Goal: Obtain resource: Obtain resource

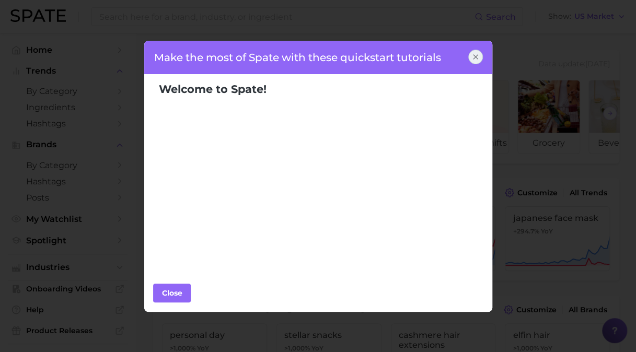
click at [478, 55] on icon at bounding box center [476, 57] width 8 height 8
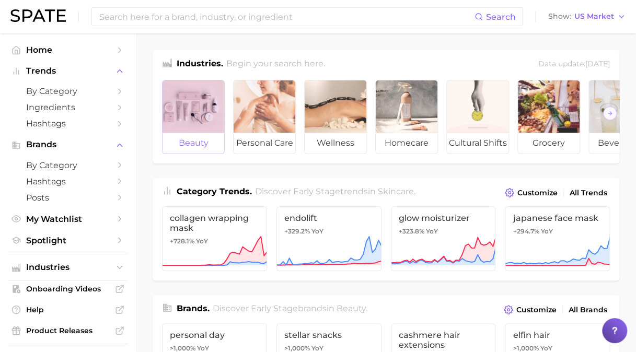
click at [182, 96] on div at bounding box center [194, 107] width 62 height 52
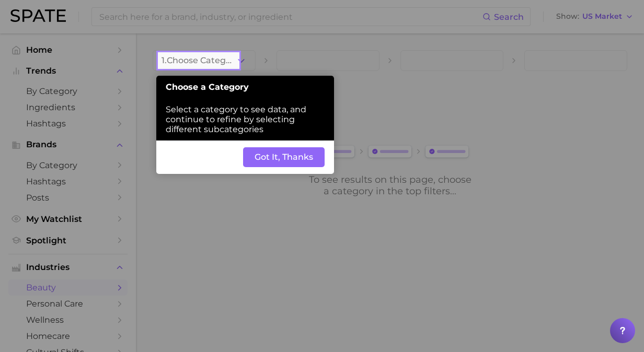
click at [267, 159] on button "Got It, Thanks" at bounding box center [284, 157] width 82 height 20
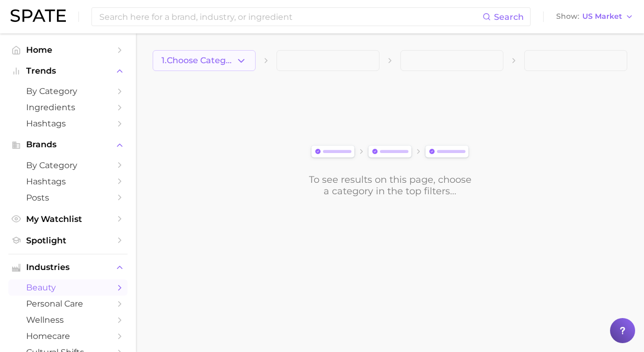
click at [213, 69] on button "1. Choose Category" at bounding box center [204, 60] width 103 height 21
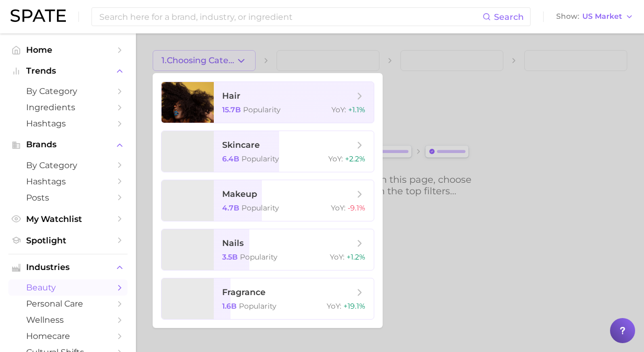
click at [234, 61] on div at bounding box center [322, 176] width 644 height 352
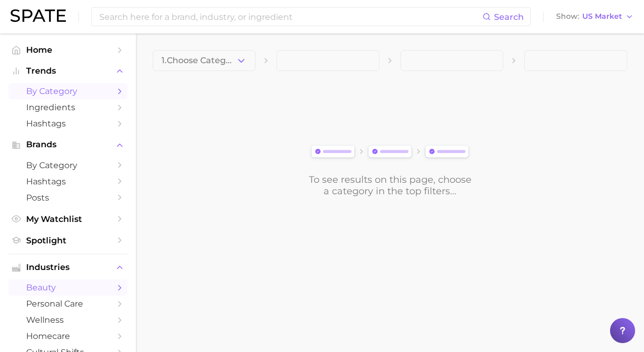
click at [63, 96] on span "by Category" at bounding box center [68, 91] width 84 height 10
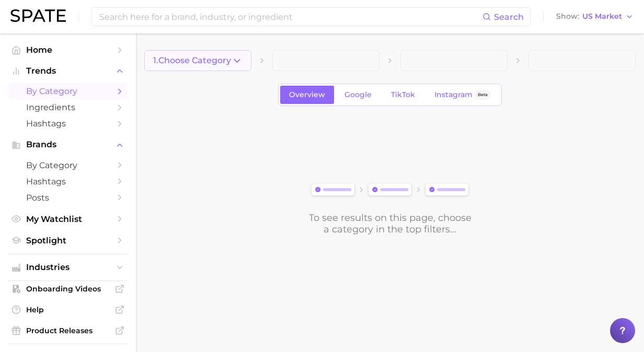
click at [207, 61] on span "1. Choose Category" at bounding box center [192, 60] width 78 height 9
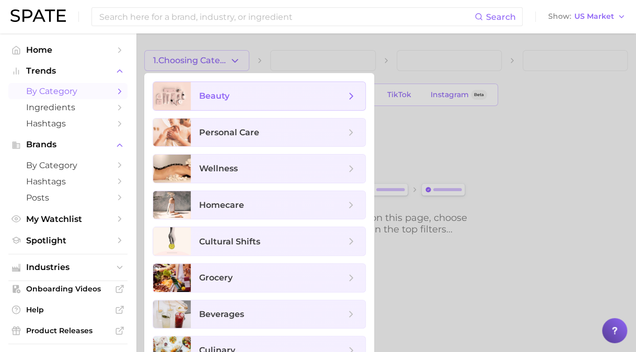
click at [215, 90] on span "beauty" at bounding box center [272, 96] width 146 height 12
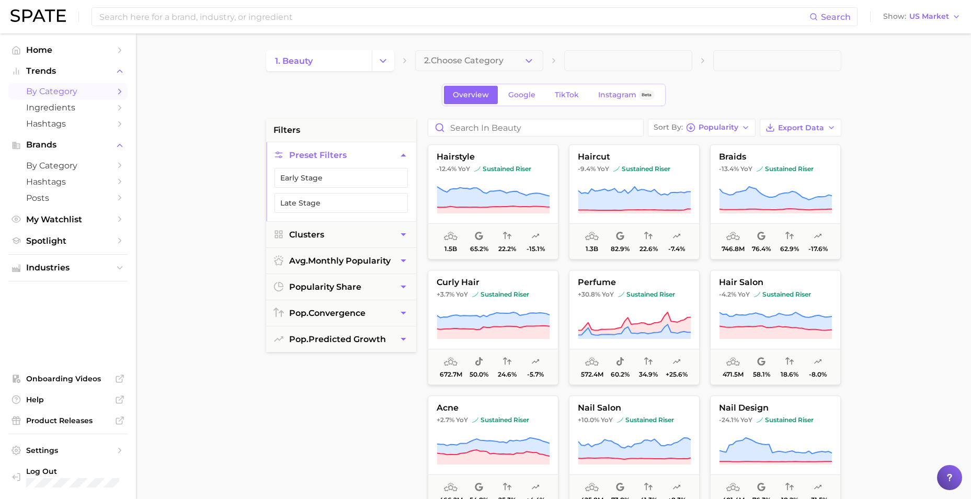
drag, startPoint x: 346, startPoint y: 185, endPoint x: 386, endPoint y: 145, distance: 56.6
click at [346, 185] on button "Early Stage" at bounding box center [341, 178] width 133 height 20
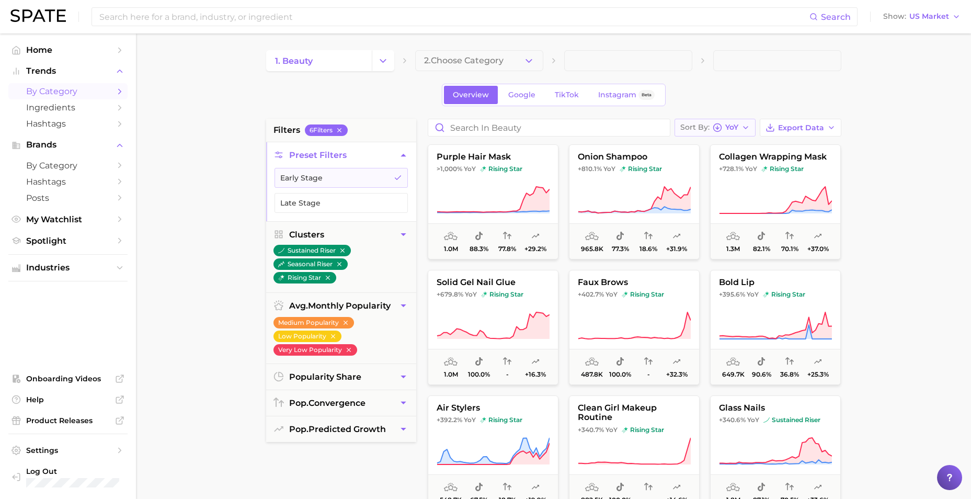
click at [644, 128] on div "Sort By [PERSON_NAME]" at bounding box center [709, 127] width 58 height 9
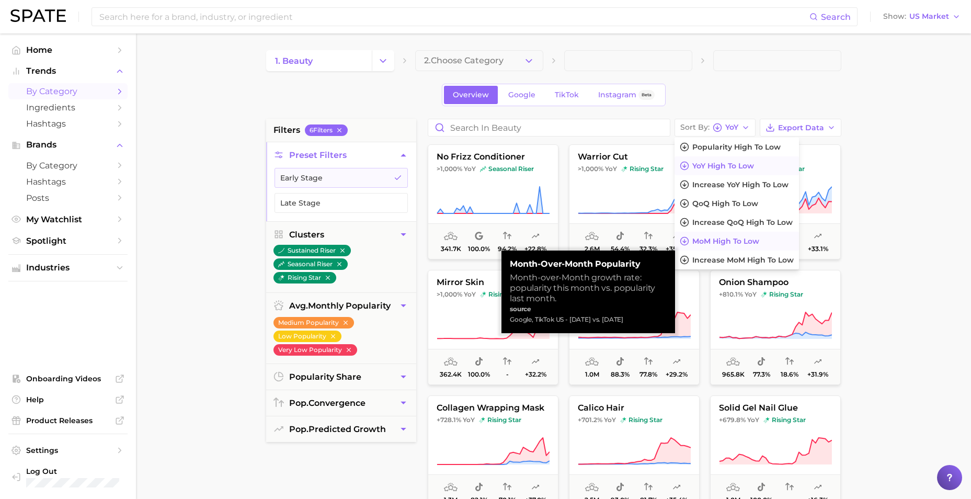
click at [644, 241] on span "MoM high to low" at bounding box center [725, 241] width 67 height 9
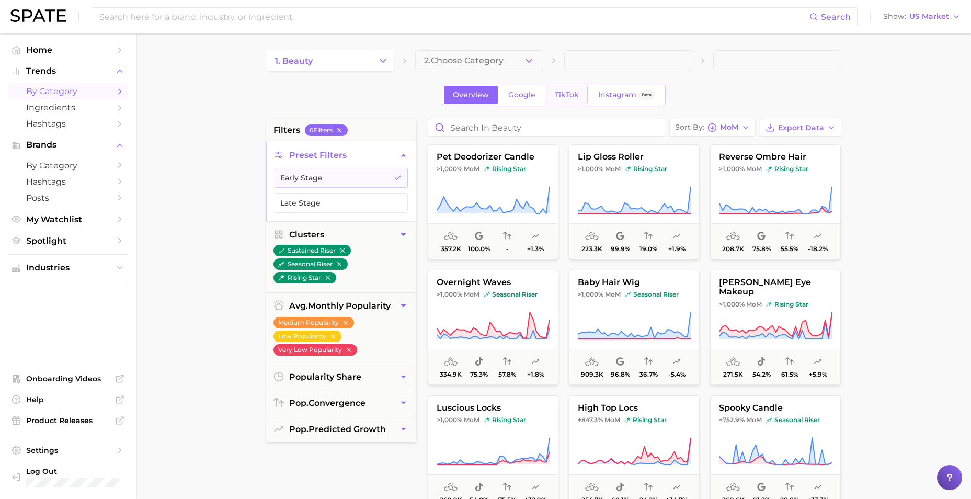
click at [562, 95] on span "TikTok" at bounding box center [567, 94] width 24 height 9
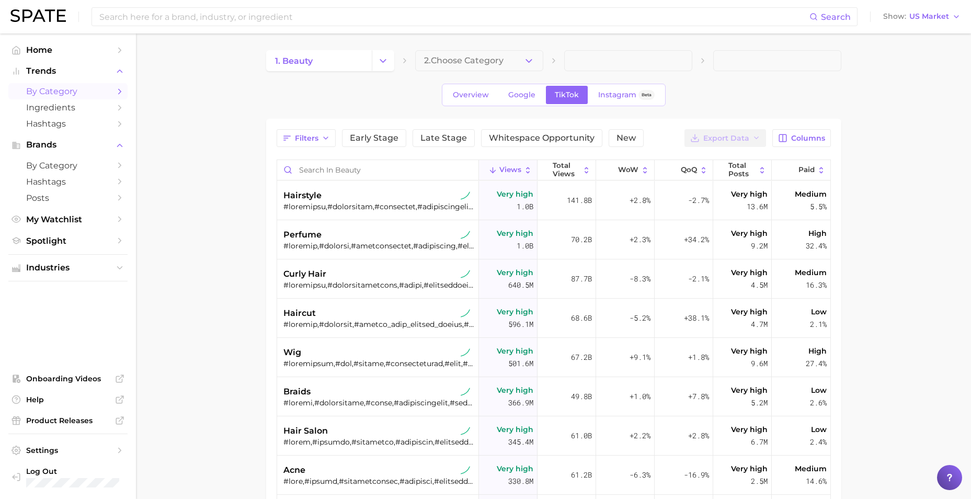
drag, startPoint x: 852, startPoint y: 149, endPoint x: 783, endPoint y: 136, distance: 70.8
click at [644, 149] on main "1. beauty 2. Choose Category Overview Google TikTok Instagram Beta Filters Earl…" at bounding box center [553, 377] width 835 height 688
click at [644, 136] on icon "button" at bounding box center [782, 137] width 9 height 9
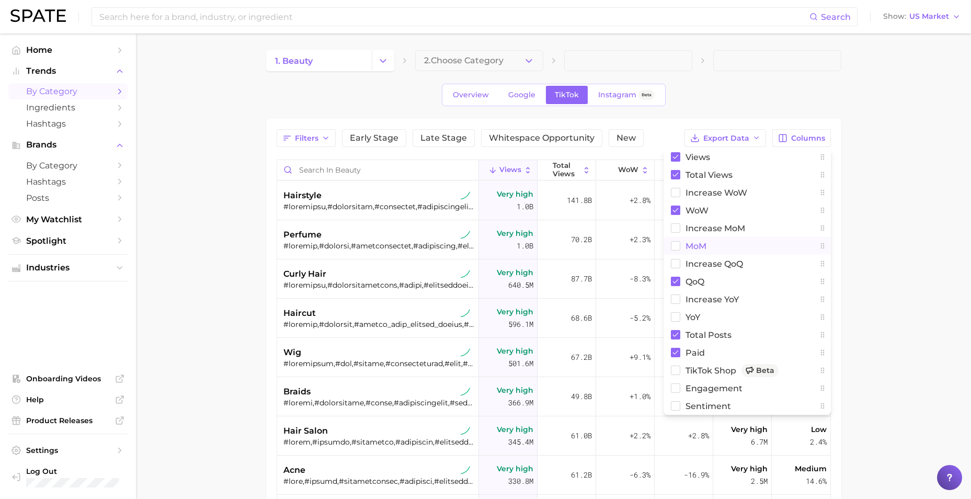
drag, startPoint x: 693, startPoint y: 246, endPoint x: 695, endPoint y: 229, distance: 17.9
click at [644, 245] on span "MoM" at bounding box center [696, 246] width 21 height 9
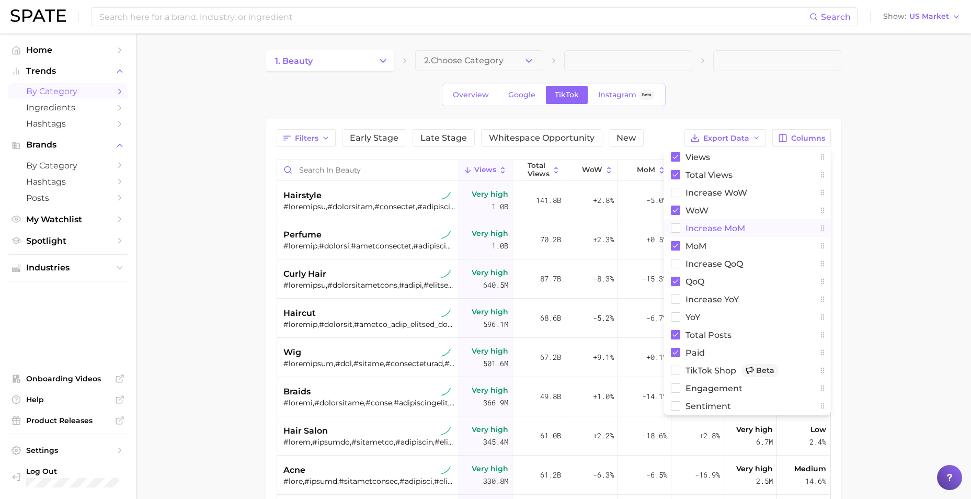
click at [644, 229] on span "increase MoM" at bounding box center [716, 228] width 60 height 9
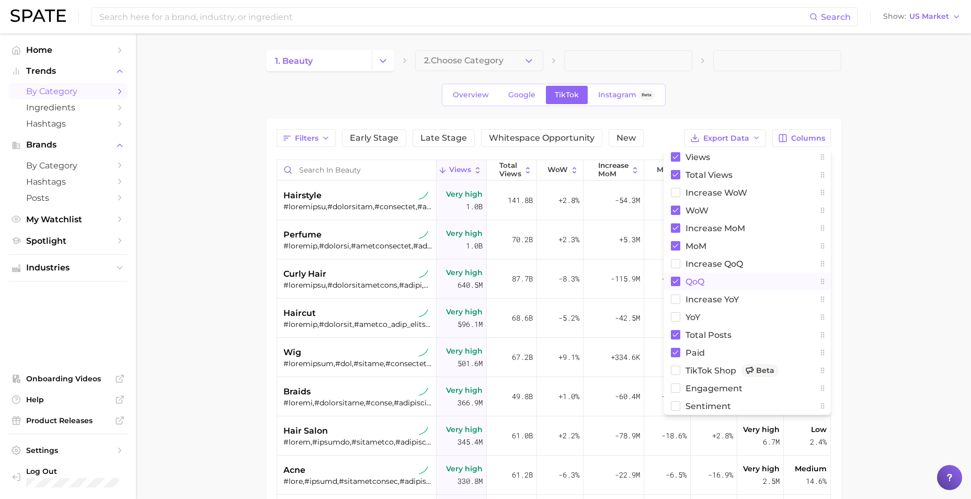
click at [644, 278] on rect at bounding box center [675, 281] width 9 height 9
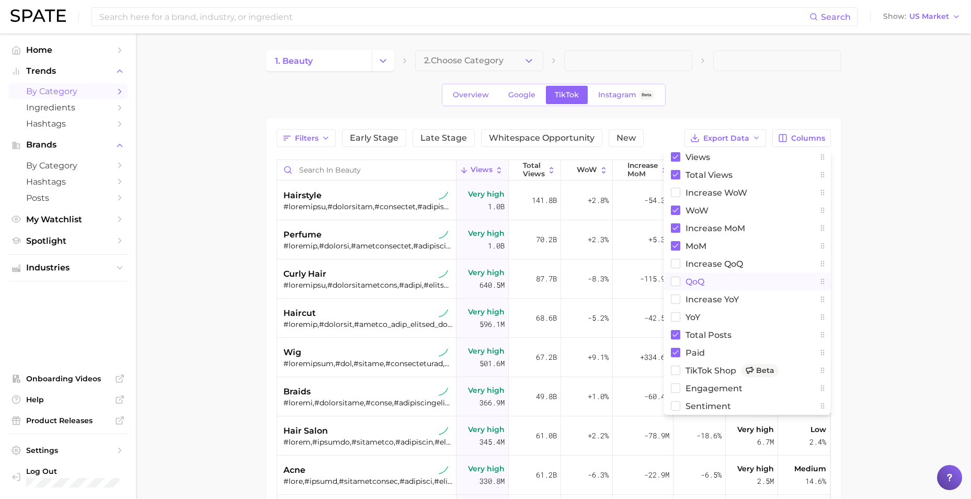
click at [644, 208] on main "1. beauty 2. Choose Category Overview Google TikTok Instagram Beta Filters Earl…" at bounding box center [553, 377] width 835 height 688
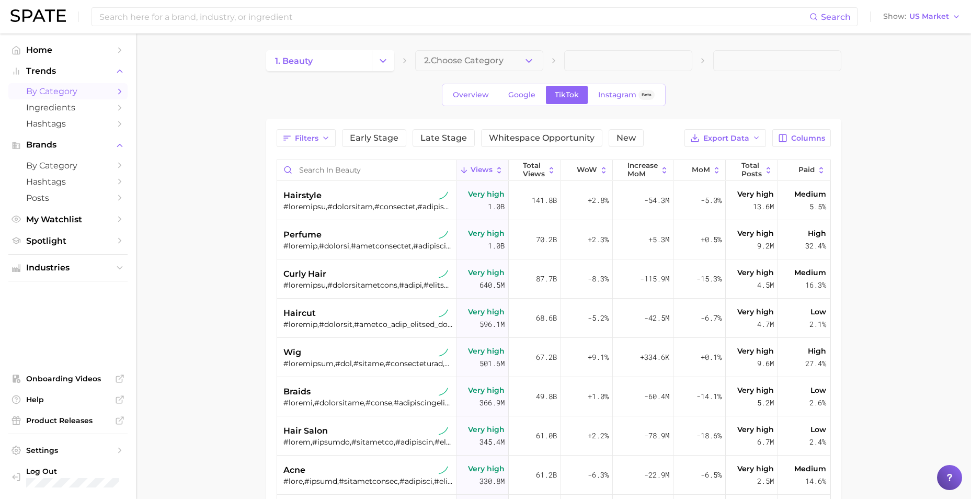
click at [245, 275] on main "1. beauty 2. Choose Category Overview Google TikTok Instagram Beta Filters Earl…" at bounding box center [553, 377] width 835 height 688
click at [388, 139] on span "Early Stage" at bounding box center [374, 138] width 49 height 8
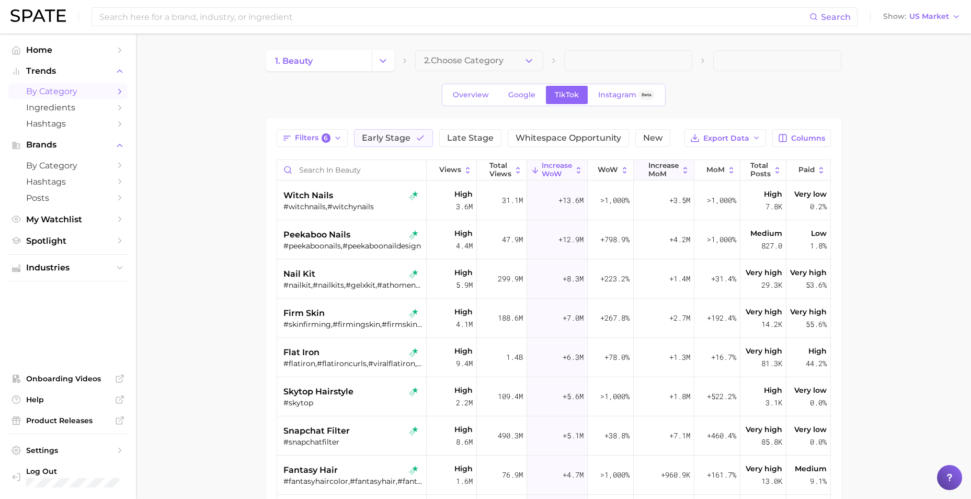
click at [644, 166] on span "increase MoM" at bounding box center [663, 170] width 30 height 16
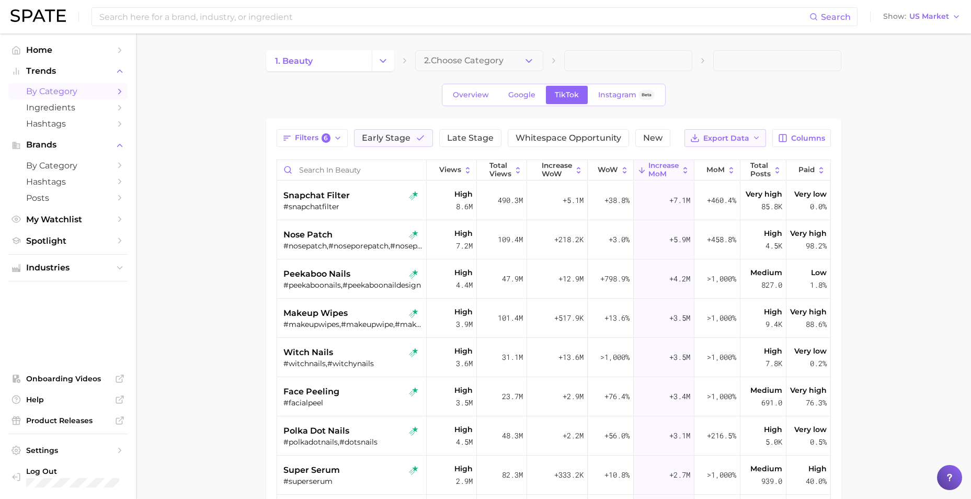
click at [644, 136] on button "Export Data" at bounding box center [726, 138] width 82 height 18
click at [644, 155] on span "Table Data CSV" at bounding box center [698, 157] width 58 height 9
click at [488, 56] on span "2. Choose Category" at bounding box center [463, 60] width 79 height 9
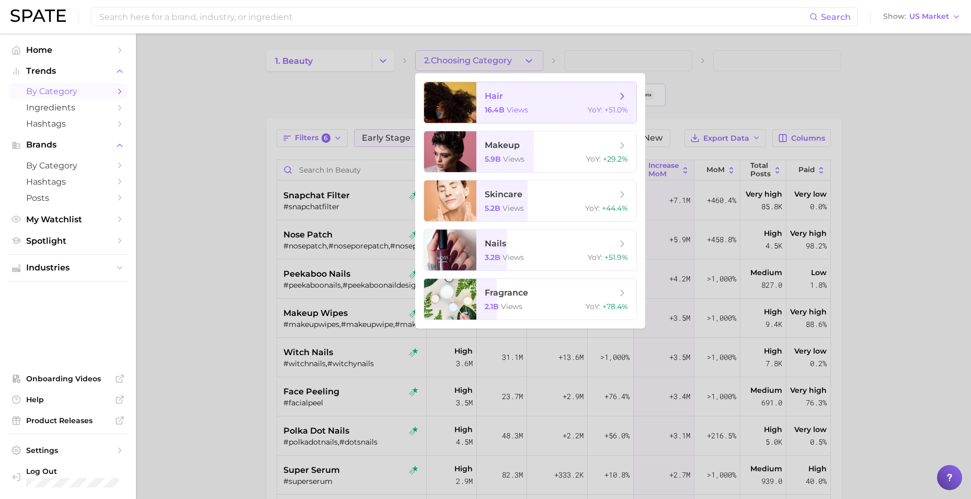
click at [495, 92] on span "hair" at bounding box center [494, 96] width 18 height 10
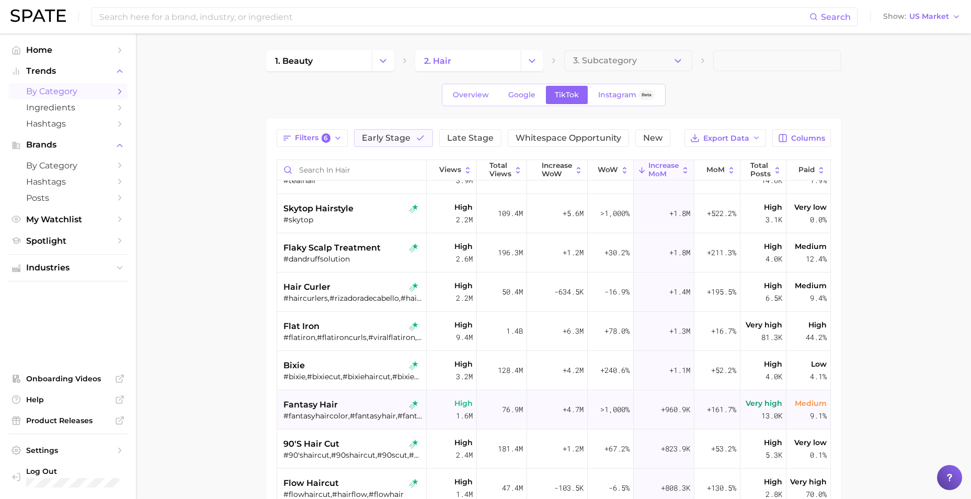
scroll to position [52, 0]
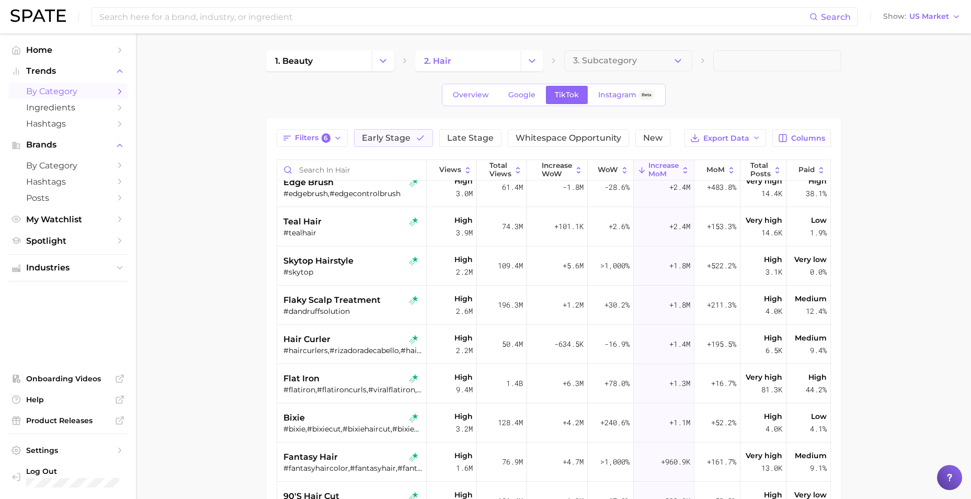
click at [389, 61] on button "Change Category" at bounding box center [383, 60] width 22 height 21
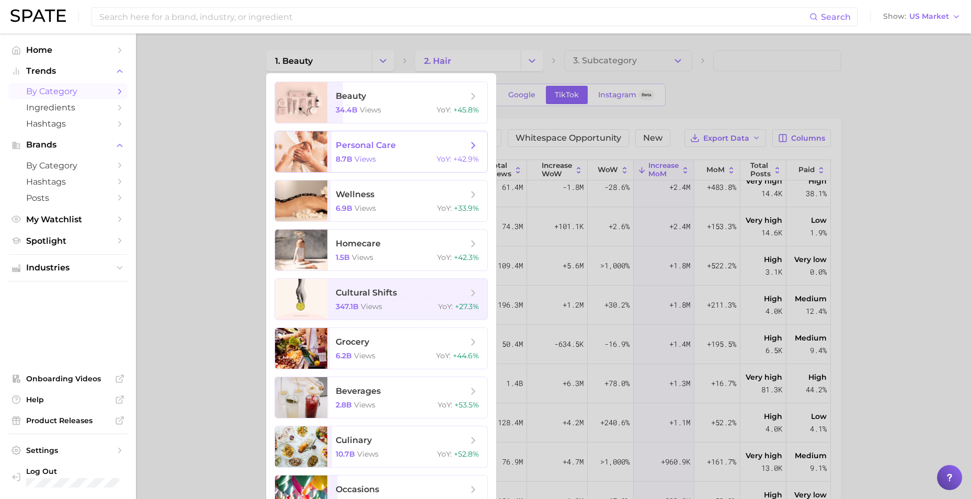
click at [367, 166] on span "personal care 8.7b views YoY : +42.9%" at bounding box center [407, 151] width 160 height 41
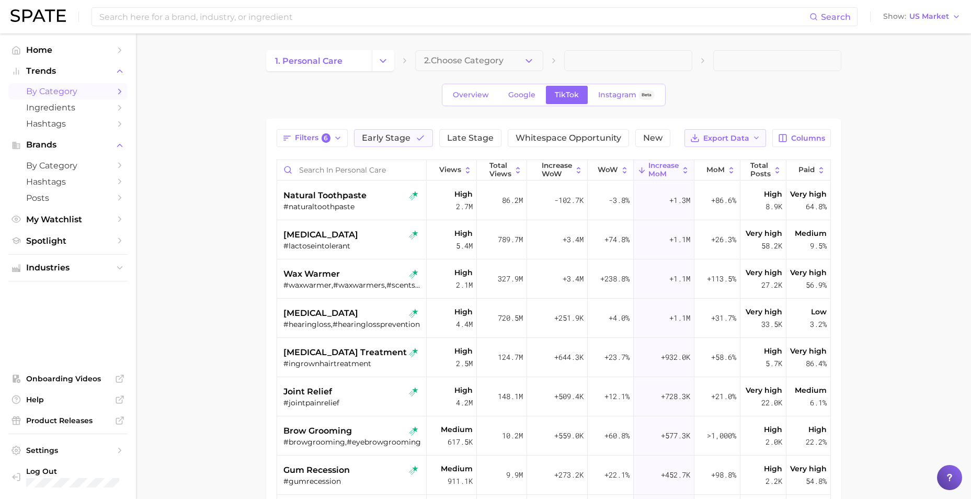
click at [644, 136] on span "Export Data" at bounding box center [726, 138] width 46 height 9
click at [644, 165] on button "Table Data CSV" at bounding box center [708, 157] width 115 height 19
click at [371, 135] on span "Early Stage" at bounding box center [386, 138] width 49 height 8
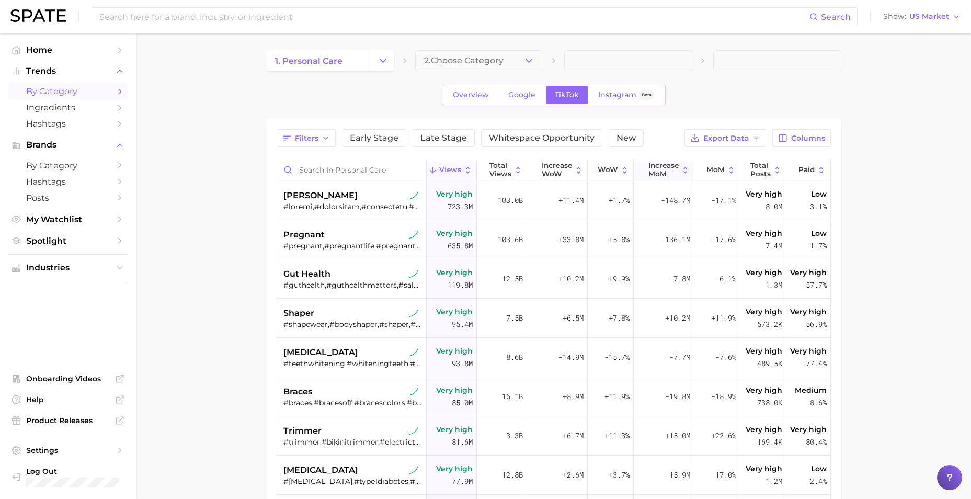
click at [644, 170] on span "increase MoM" at bounding box center [663, 170] width 30 height 16
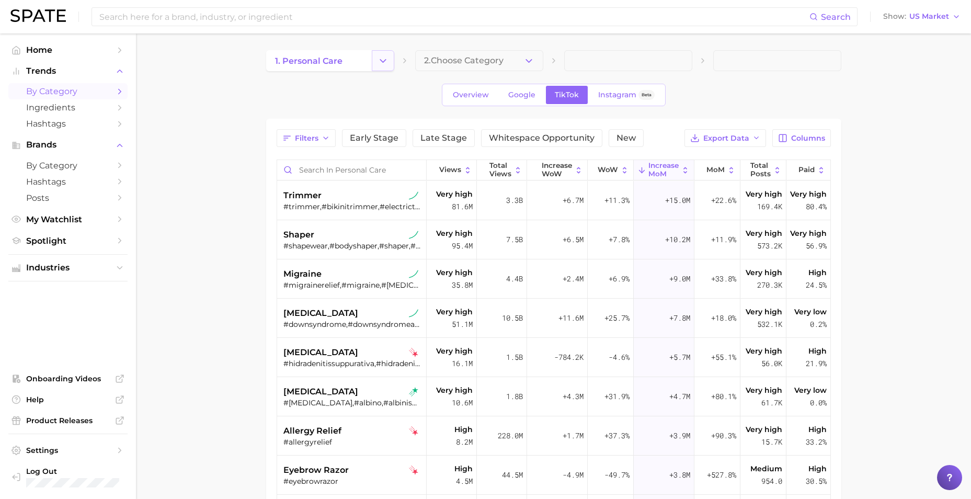
click at [391, 59] on button "Change Category" at bounding box center [383, 60] width 22 height 21
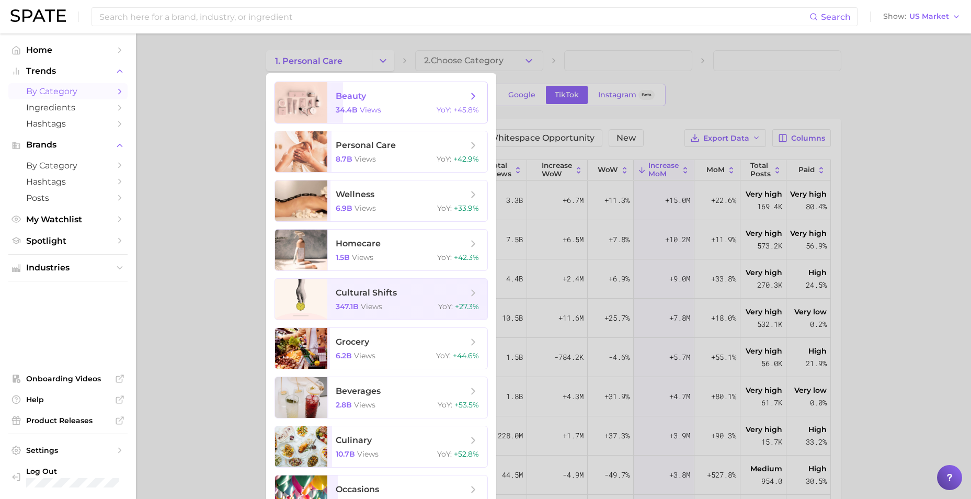
click at [384, 108] on div "34.4b views YoY : +45.8%" at bounding box center [407, 109] width 143 height 9
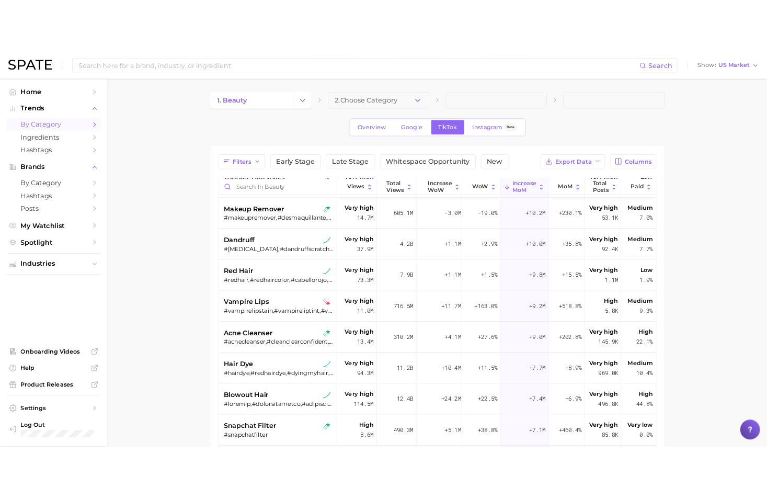
scroll to position [157, 0]
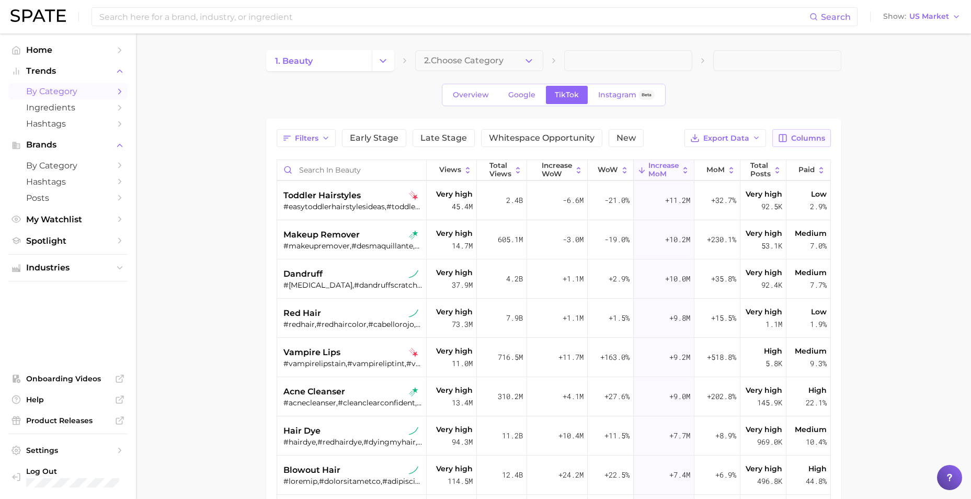
drag, startPoint x: 706, startPoint y: 138, endPoint x: 802, endPoint y: 130, distance: 96.5
click at [644, 138] on span "Export Data" at bounding box center [726, 138] width 46 height 9
click at [644, 157] on span "Table Data CSV" at bounding box center [698, 157] width 58 height 9
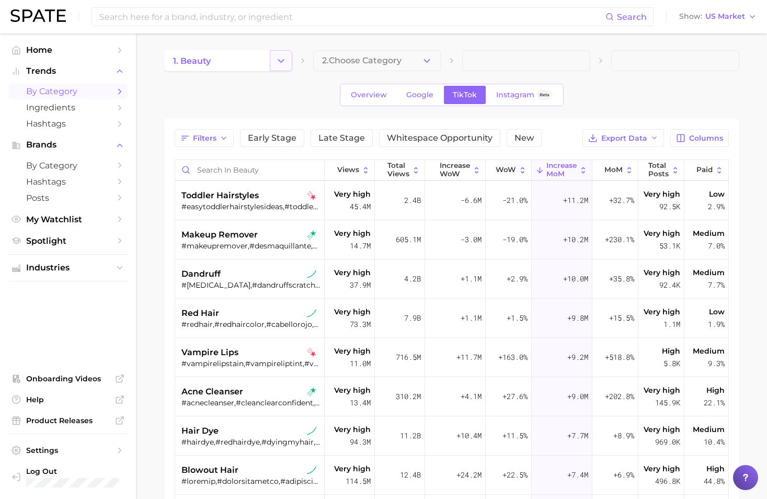
click at [282, 62] on icon "Change Category" at bounding box center [281, 60] width 11 height 11
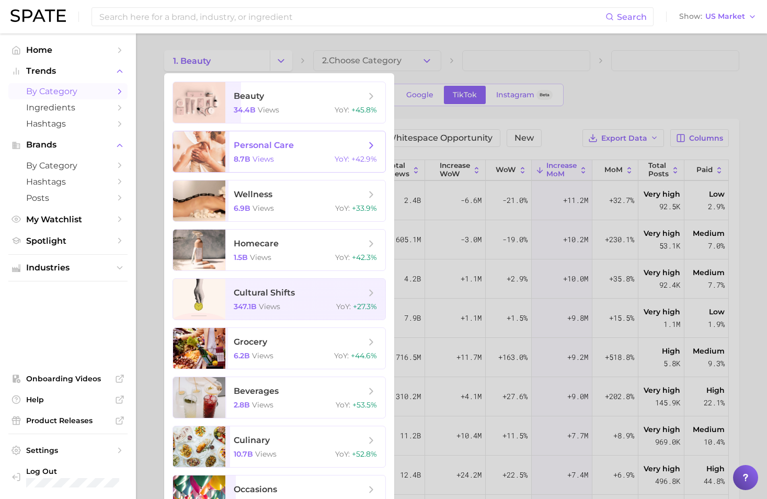
click at [288, 159] on div "8.7b views YoY : +42.9%" at bounding box center [305, 158] width 143 height 9
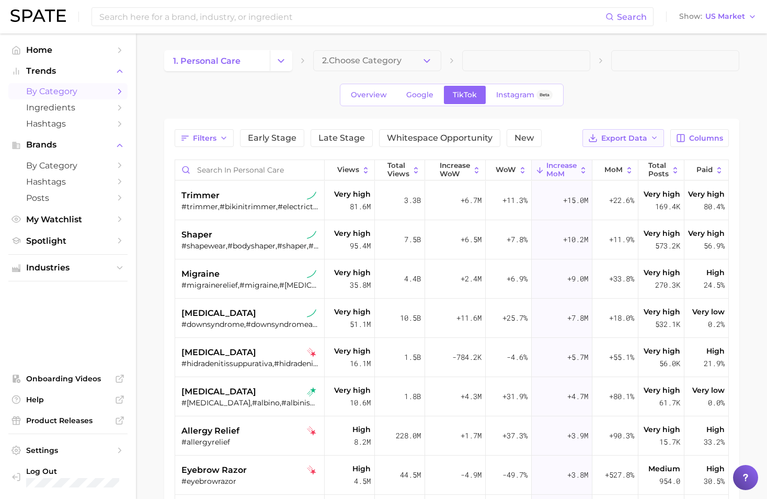
click at [644, 141] on span "Export Data" at bounding box center [624, 138] width 46 height 9
click at [615, 160] on span "Table Data CSV" at bounding box center [596, 157] width 58 height 9
click at [283, 65] on icon "Change Category" at bounding box center [281, 60] width 11 height 11
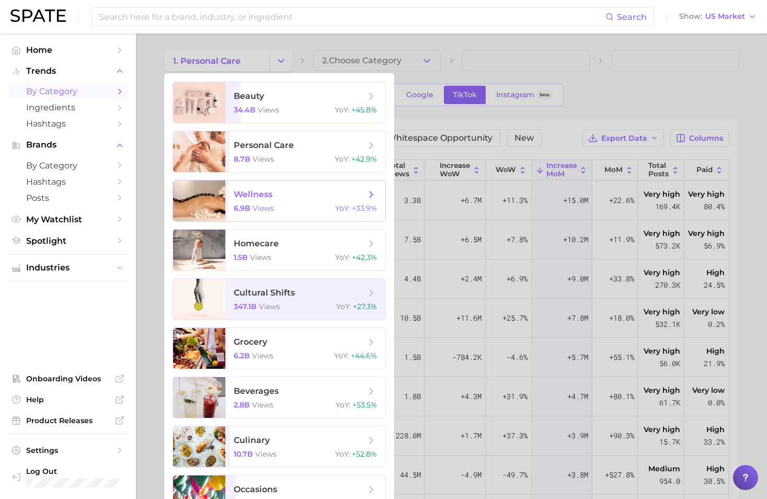
click at [261, 203] on span "wellness 6.9b views YoY : +33.9%" at bounding box center [305, 200] width 160 height 41
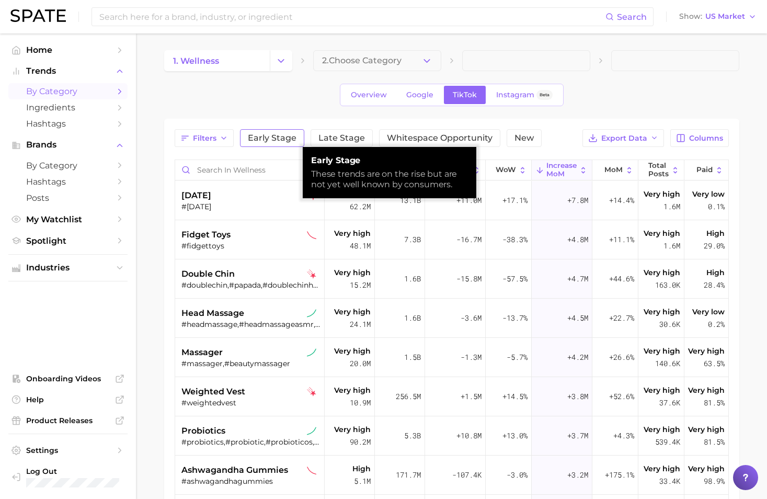
click at [289, 140] on span "Early Stage" at bounding box center [272, 138] width 49 height 8
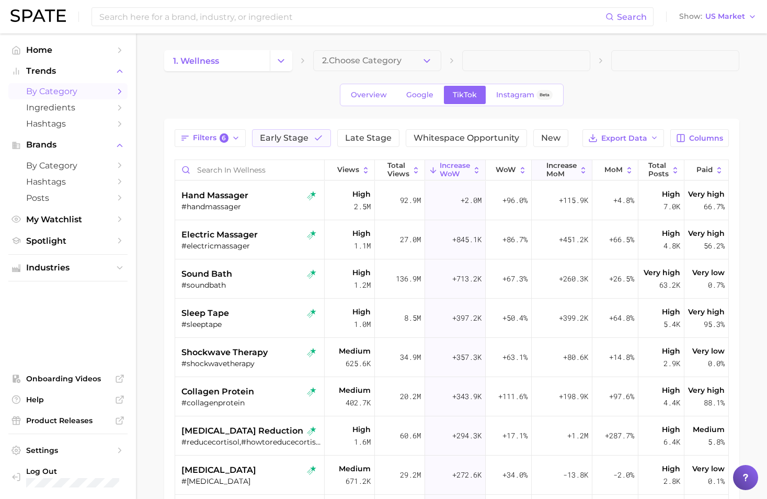
click at [556, 165] on span "increase MoM" at bounding box center [561, 170] width 30 height 16
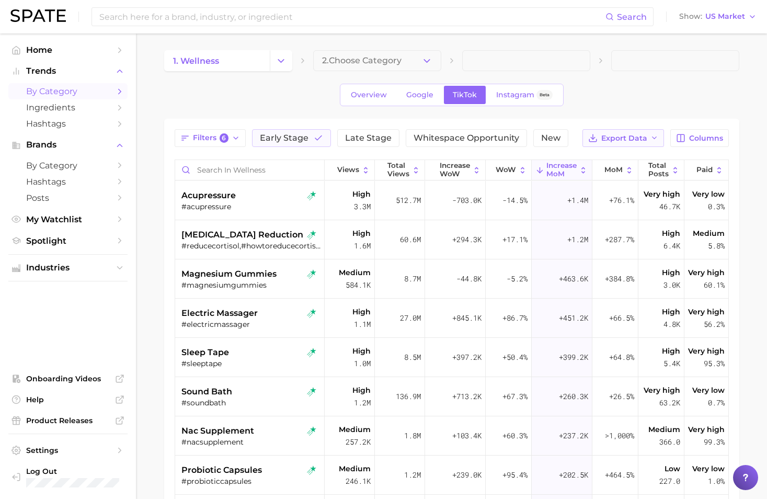
click at [614, 134] on span "Export Data" at bounding box center [624, 138] width 46 height 9
click at [591, 155] on span "Table Data CSV" at bounding box center [596, 157] width 58 height 9
click at [299, 138] on span "Early Stage" at bounding box center [284, 138] width 49 height 8
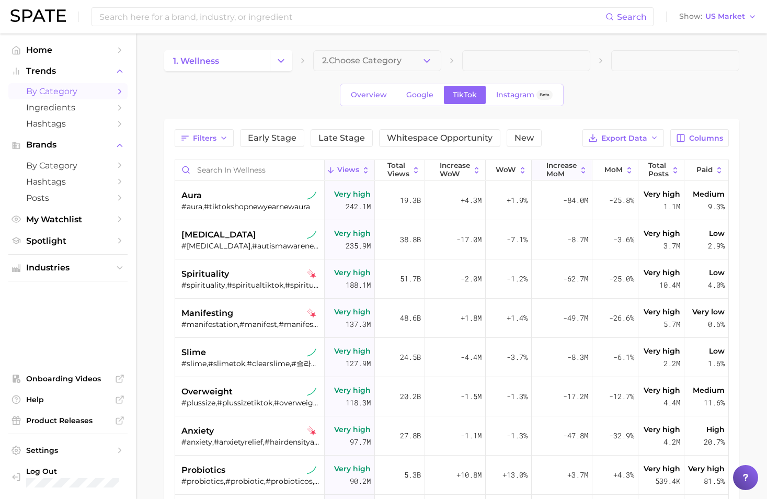
click at [568, 172] on span "increase MoM" at bounding box center [561, 170] width 30 height 16
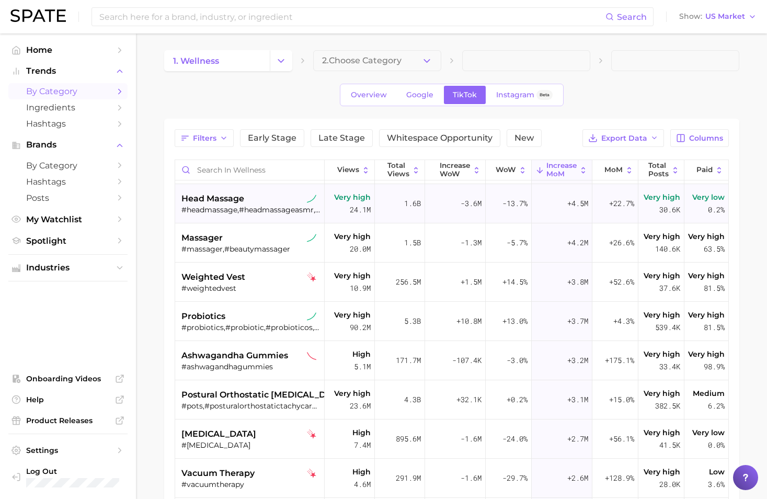
scroll to position [105, 0]
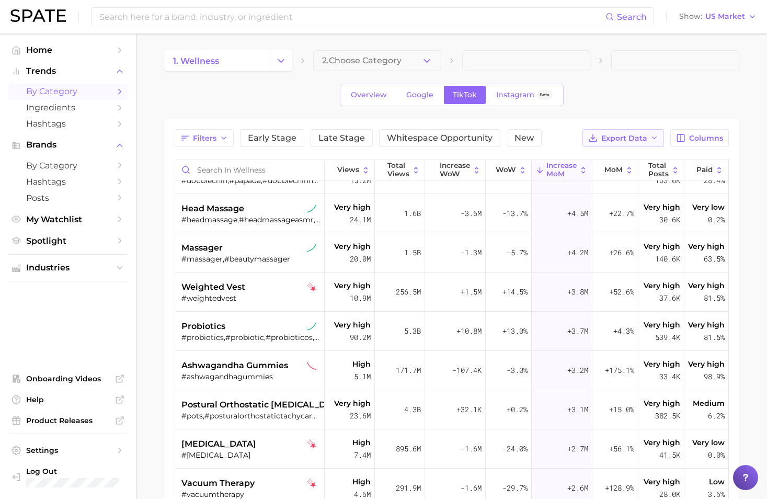
click at [607, 135] on span "Export Data" at bounding box center [624, 138] width 46 height 9
click at [611, 155] on span "Table Data CSV" at bounding box center [596, 157] width 58 height 9
click at [287, 58] on button "Change Category" at bounding box center [281, 60] width 22 height 21
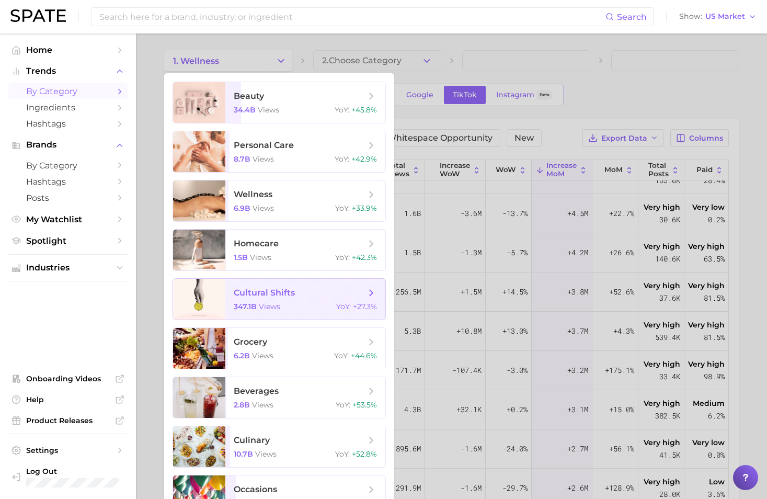
click at [297, 297] on span "cultural shifts" at bounding box center [300, 293] width 132 height 12
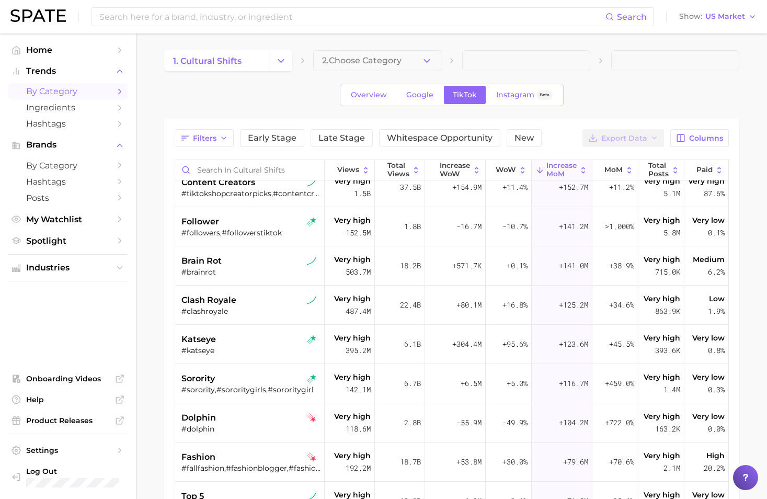
scroll to position [105, 0]
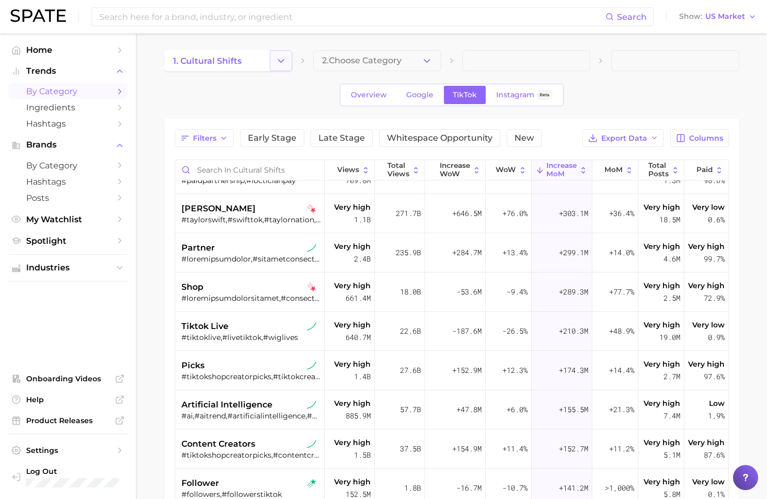
click at [279, 62] on icon "Change Category" at bounding box center [281, 60] width 11 height 11
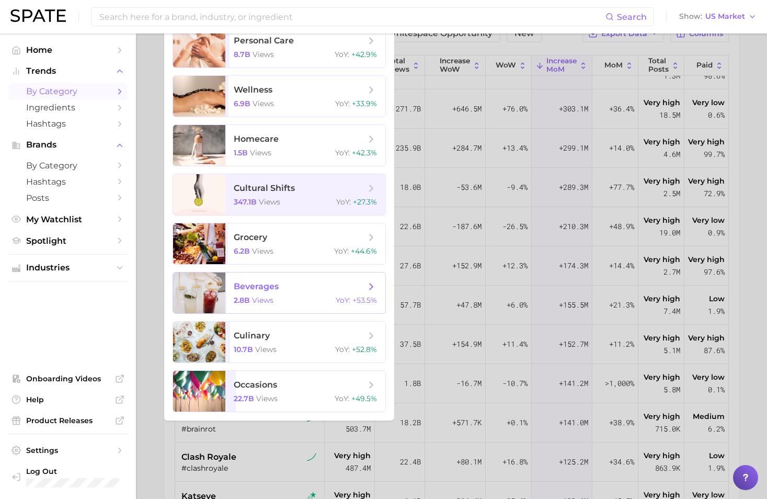
scroll to position [157, 0]
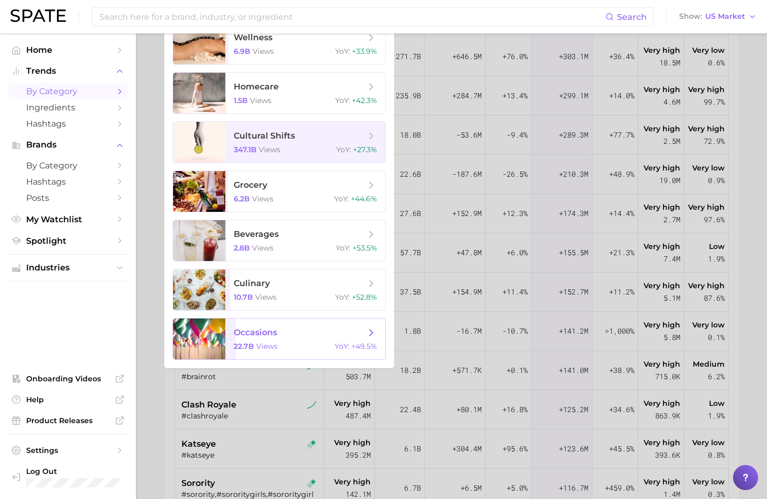
click at [277, 346] on div "22.7b views YoY : +49.5%" at bounding box center [305, 345] width 143 height 9
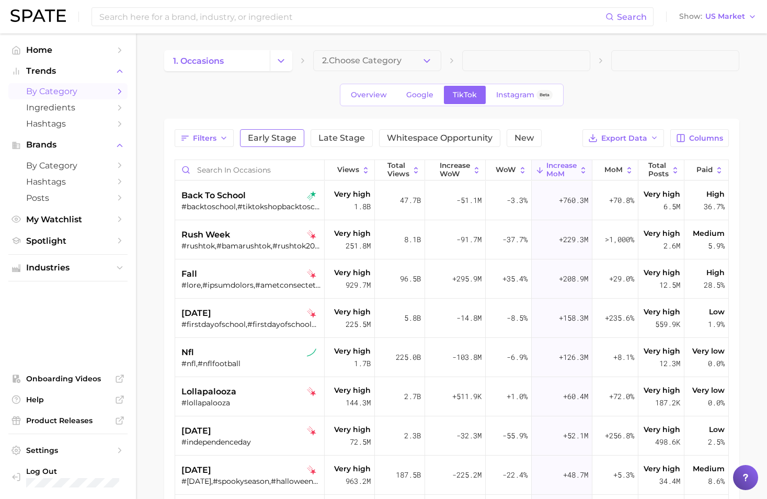
click at [279, 134] on span "Early Stage" at bounding box center [272, 138] width 49 height 8
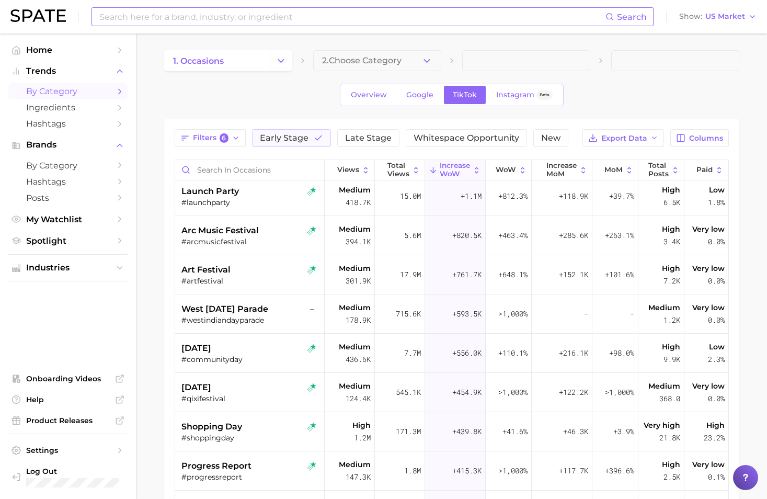
scroll to position [418, 0]
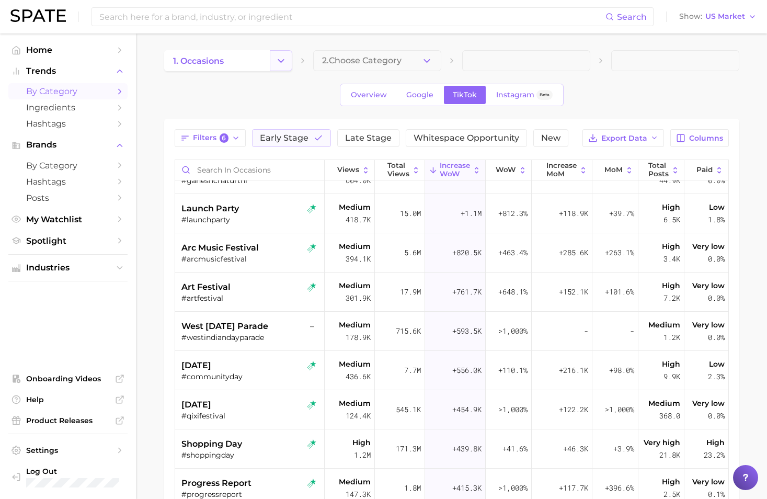
click at [279, 60] on polyline "Change Category" at bounding box center [281, 60] width 6 height 3
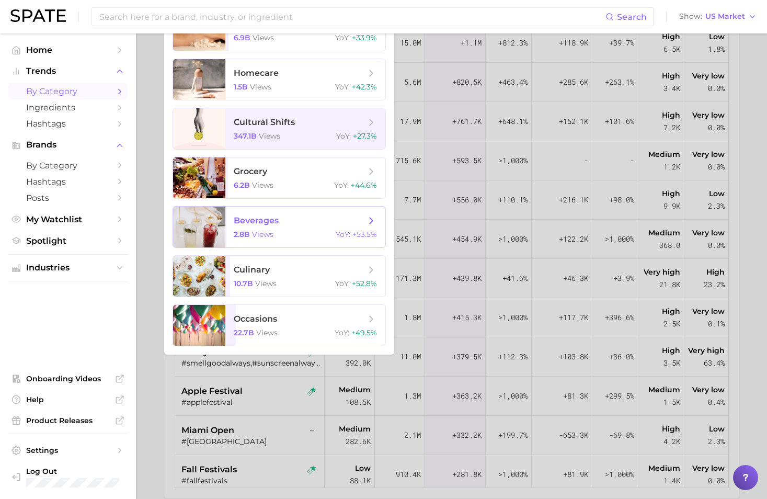
scroll to position [222, 0]
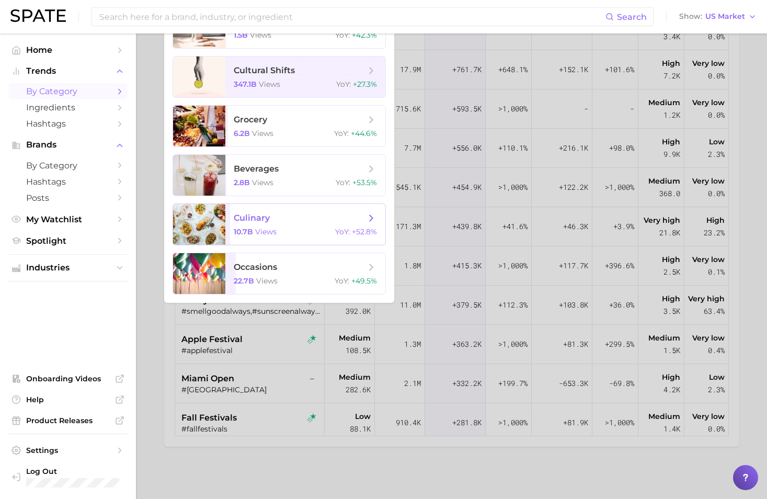
click at [273, 218] on span "culinary" at bounding box center [300, 218] width 132 height 12
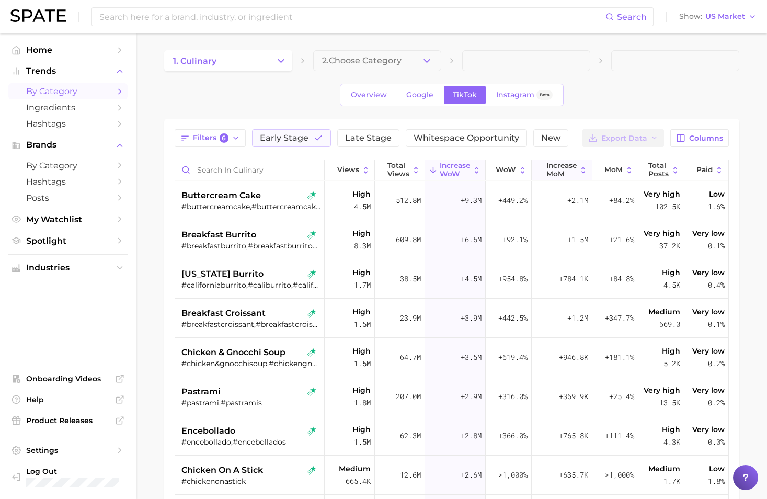
click at [560, 166] on span "increase MoM" at bounding box center [561, 170] width 30 height 16
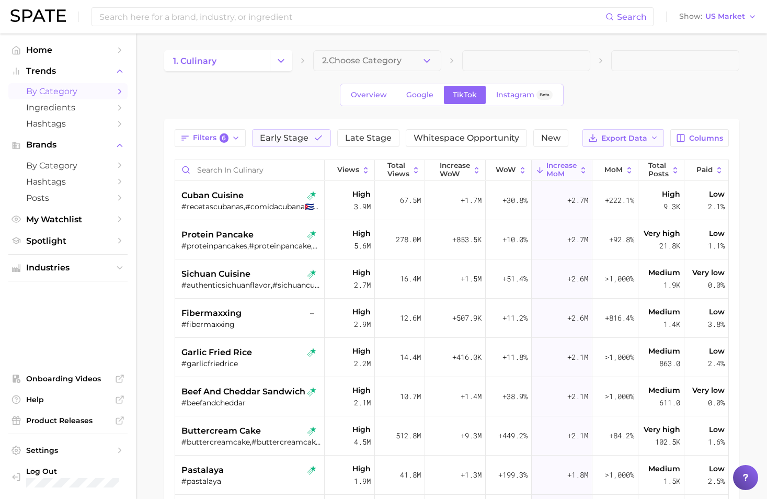
click at [638, 135] on span "Export Data" at bounding box center [624, 138] width 46 height 9
click at [620, 158] on span "Table Data CSV" at bounding box center [596, 157] width 58 height 9
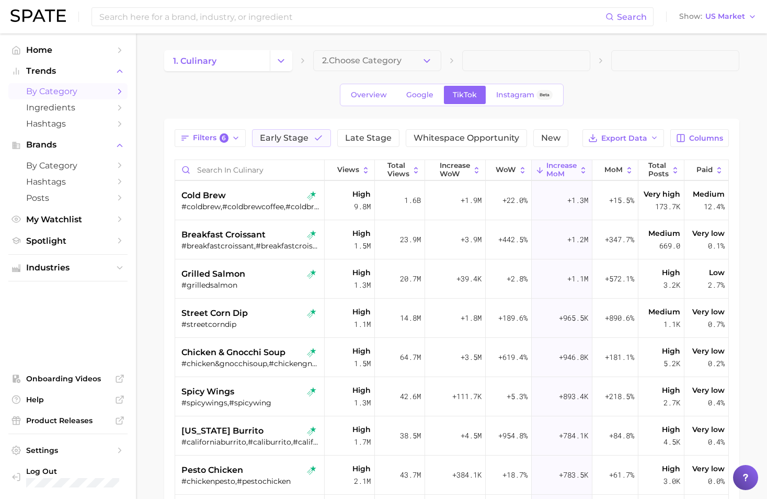
scroll to position [628, 0]
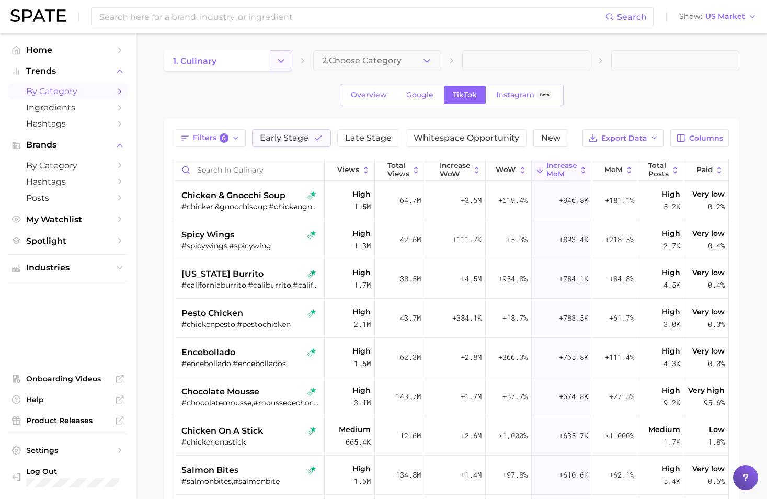
click at [280, 65] on icon "Change Category" at bounding box center [281, 60] width 11 height 11
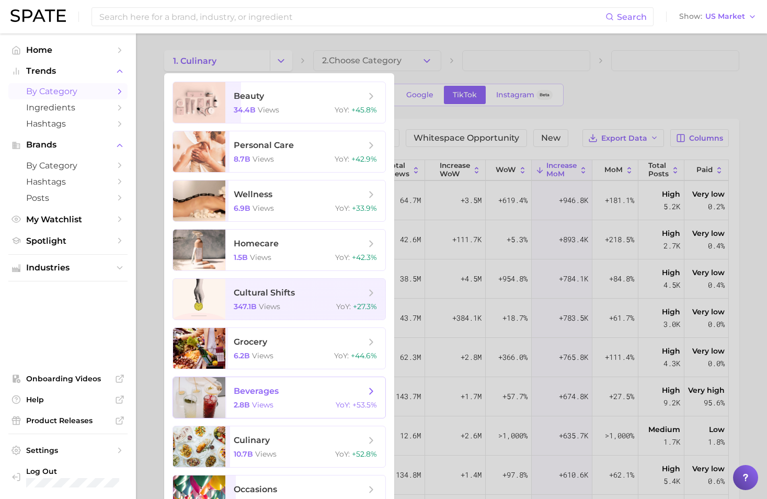
click at [288, 352] on div "2.8b views YoY : +53.5%" at bounding box center [305, 404] width 143 height 9
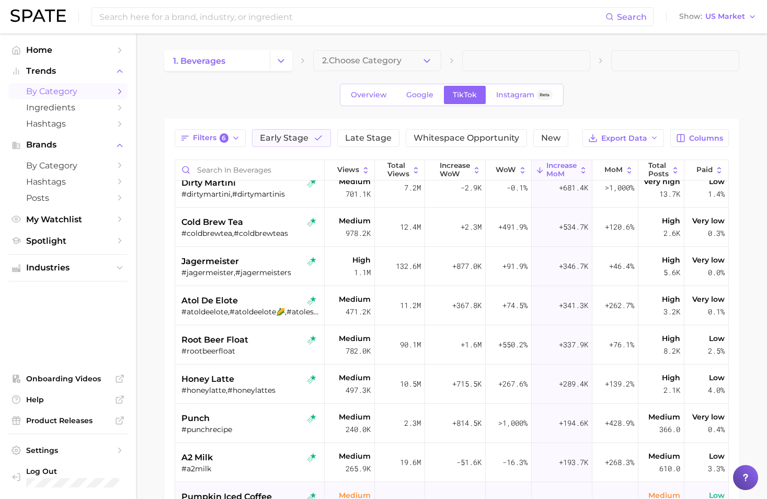
scroll to position [366, 0]
click at [607, 135] on span "Export Data" at bounding box center [624, 138] width 46 height 9
click at [611, 162] on span "Table Data CSV" at bounding box center [596, 157] width 58 height 9
click at [307, 137] on button "Early Stage" at bounding box center [291, 138] width 79 height 18
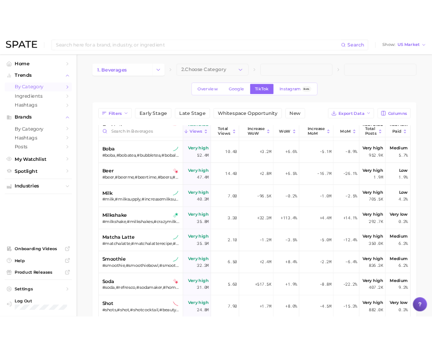
scroll to position [314, 0]
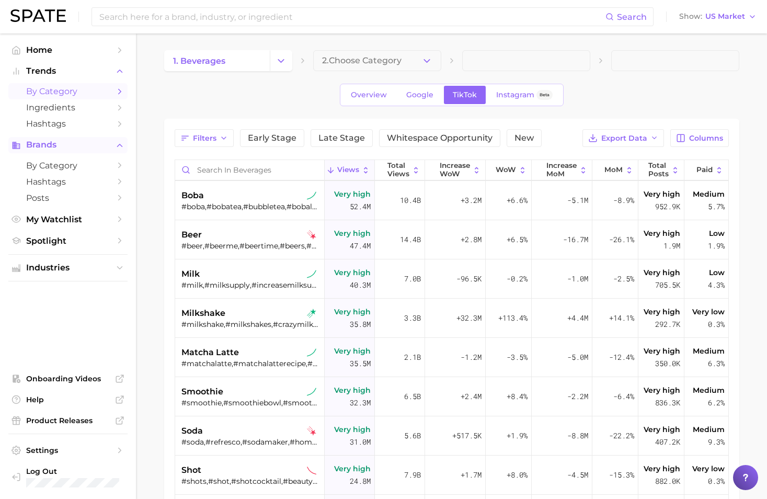
click at [64, 145] on span "Brands" at bounding box center [68, 144] width 84 height 9
click at [75, 144] on span "Brands" at bounding box center [68, 144] width 84 height 9
click at [73, 164] on span "by Category" at bounding box center [68, 166] width 84 height 10
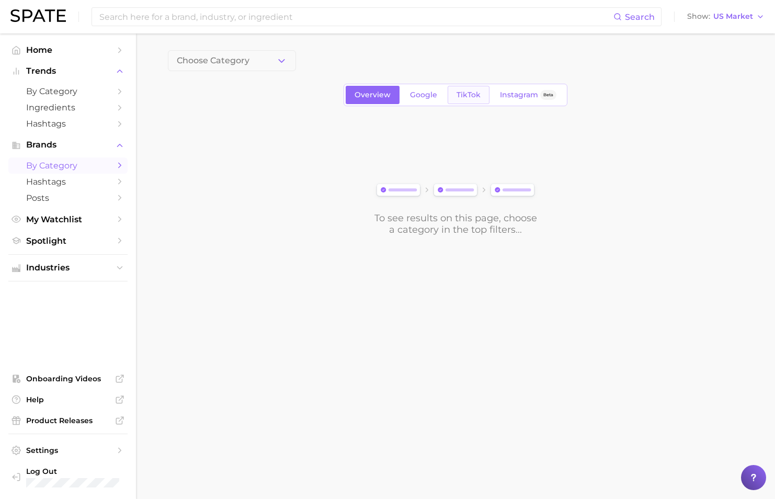
click at [461, 97] on span "TikTok" at bounding box center [469, 94] width 24 height 9
click at [222, 56] on span "Choose Category" at bounding box center [213, 60] width 73 height 9
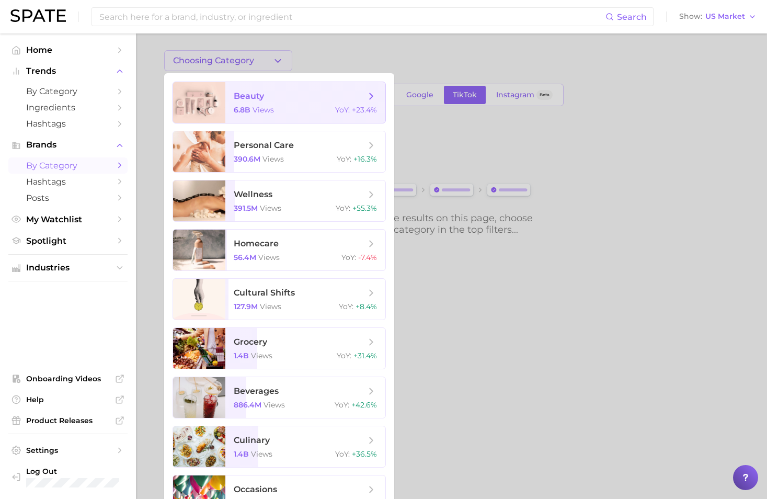
click at [242, 90] on span "beauty" at bounding box center [300, 96] width 132 height 12
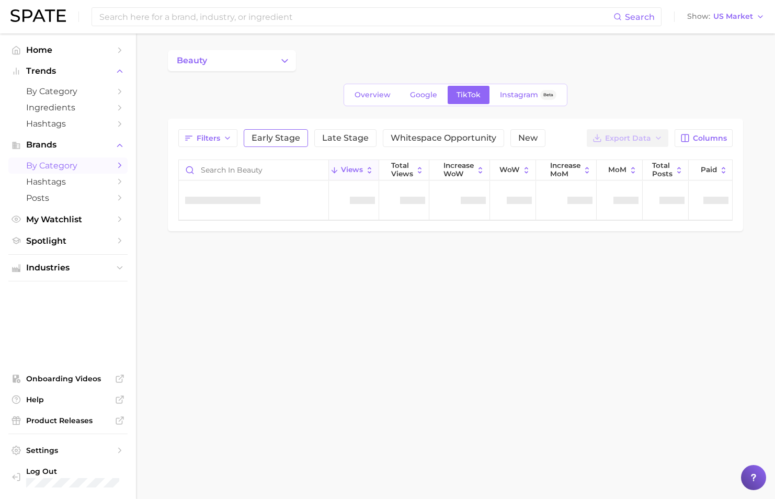
click at [279, 141] on span "Early Stage" at bounding box center [276, 138] width 49 height 8
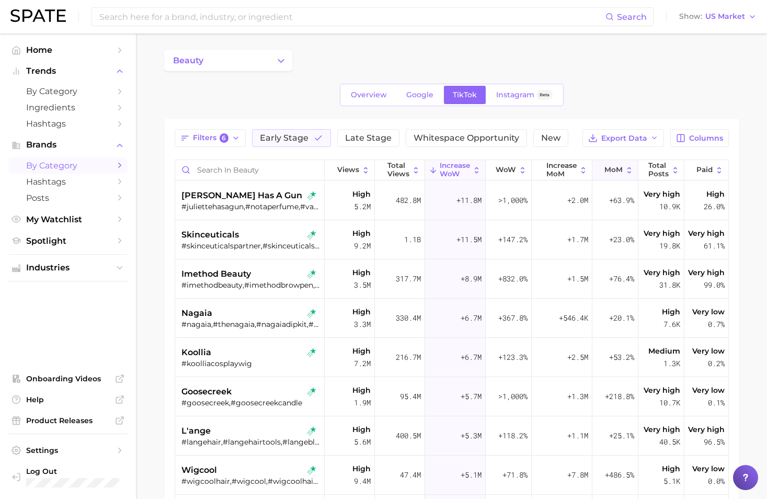
drag, startPoint x: 612, startPoint y: 167, endPoint x: 556, endPoint y: 171, distance: 56.1
click at [612, 167] on span "MoM" at bounding box center [614, 170] width 18 height 8
click at [556, 171] on span "increase MoM" at bounding box center [561, 170] width 30 height 16
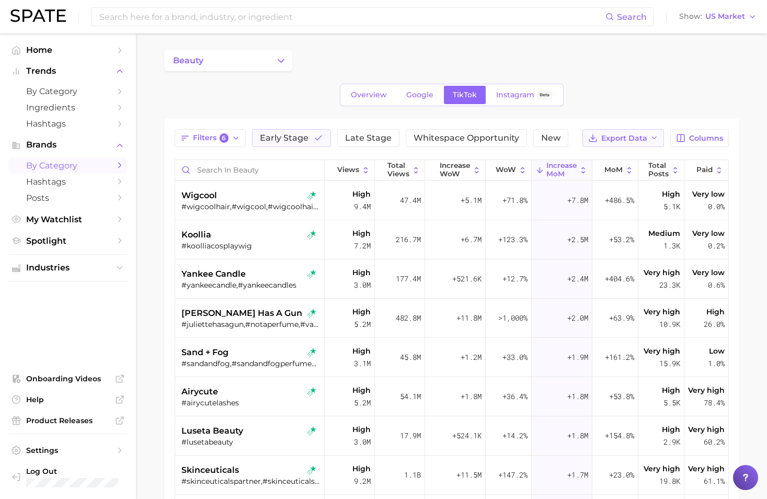
drag, startPoint x: 623, startPoint y: 128, endPoint x: 624, endPoint y: 135, distance: 6.8
click at [623, 128] on div "Filters 6 Early Stage Late Stage Whitespace Opportunity New Export Data Columns…" at bounding box center [451, 394] width 575 height 550
click at [624, 135] on span "Export Data" at bounding box center [624, 138] width 46 height 9
click at [603, 154] on span "Table Data CSV" at bounding box center [596, 157] width 58 height 9
click at [284, 58] on icon "Change Category" at bounding box center [281, 60] width 11 height 11
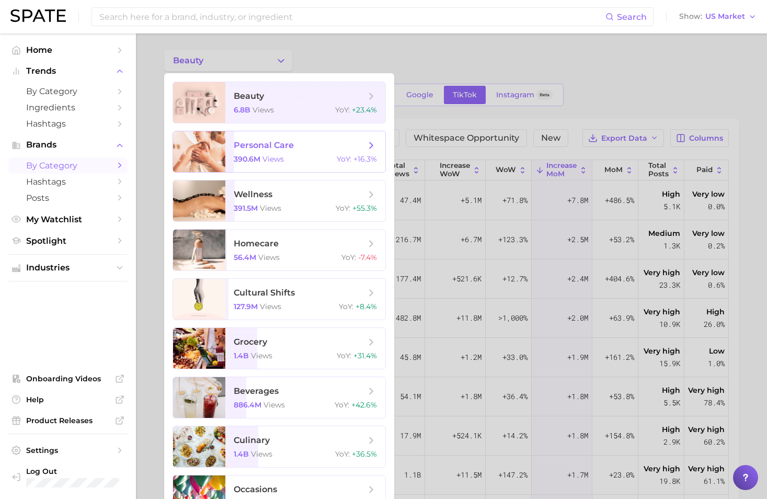
click at [288, 141] on span "personal care" at bounding box center [264, 145] width 60 height 10
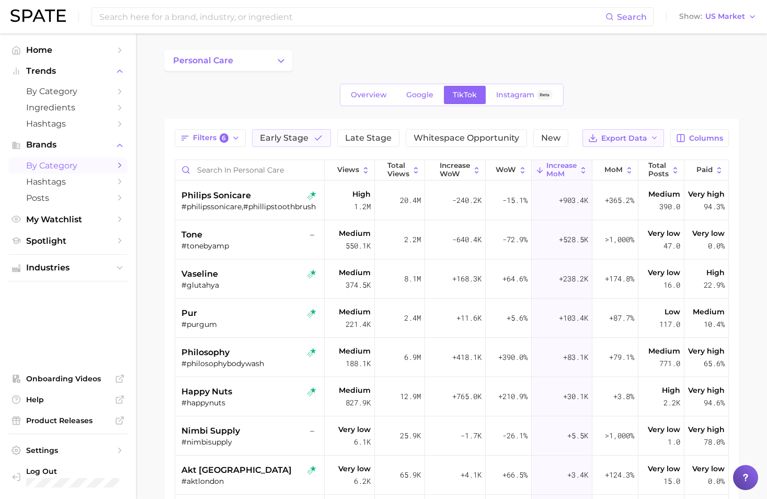
click at [638, 134] on span "Export Data" at bounding box center [624, 138] width 46 height 9
click at [611, 151] on button "Table Data CSV" at bounding box center [606, 157] width 115 height 19
click at [267, 59] on button "personal care" at bounding box center [228, 60] width 128 height 21
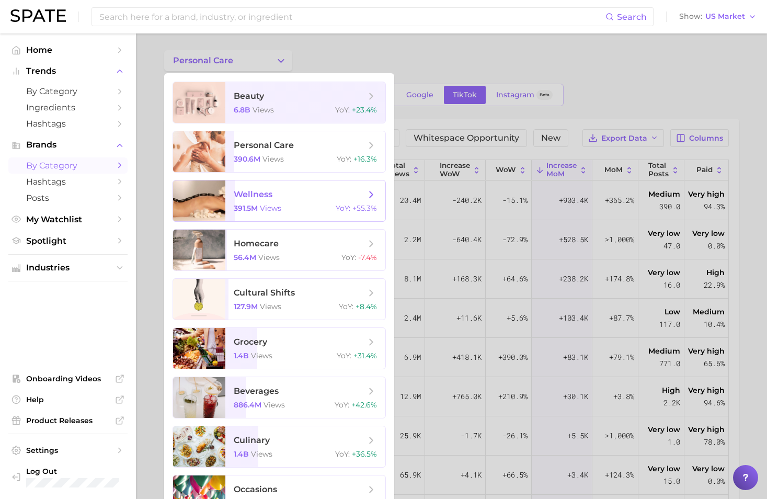
click at [296, 209] on div "391.5m views YoY : +55.3%" at bounding box center [305, 207] width 143 height 9
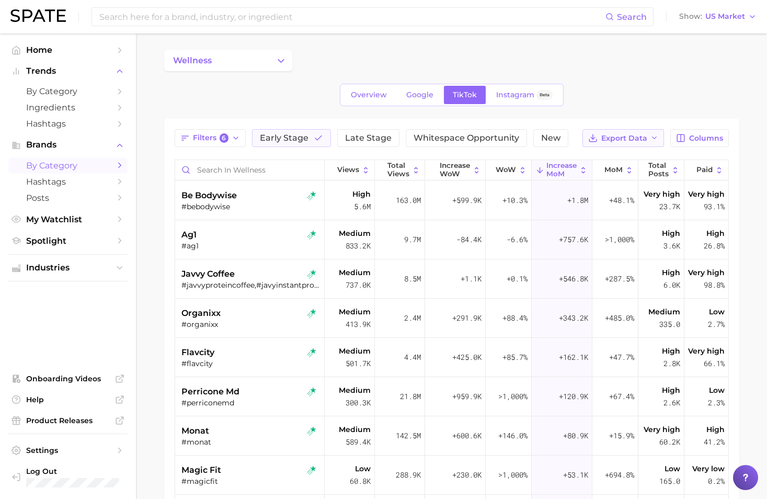
click at [621, 134] on span "Export Data" at bounding box center [624, 138] width 46 height 9
click at [628, 159] on button "Table Data CSV" at bounding box center [606, 157] width 115 height 19
